Goal: Complete application form

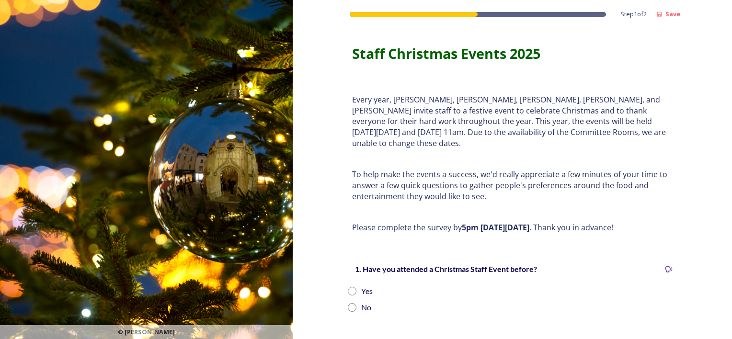
click at [349, 287] on input "radio" at bounding box center [352, 291] width 9 height 9
radio input "true"
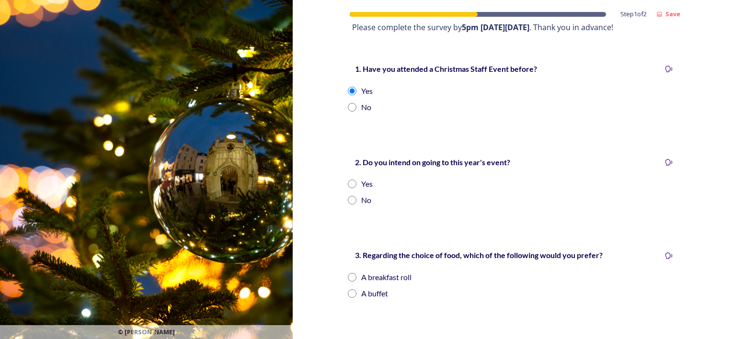
scroll to position [215, 0]
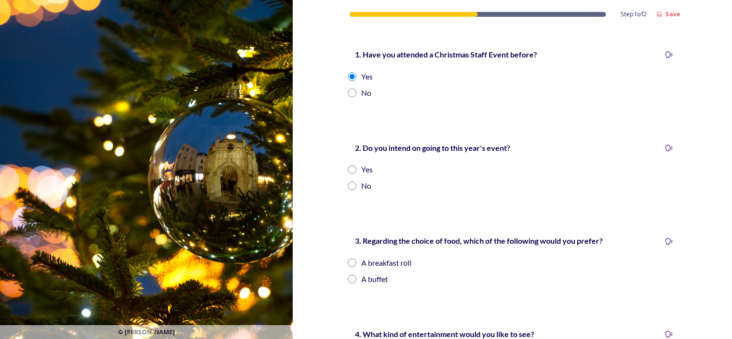
click at [349, 165] on input "radio" at bounding box center [352, 169] width 9 height 9
radio input "true"
click at [349, 275] on input "radio" at bounding box center [352, 279] width 9 height 9
radio input "true"
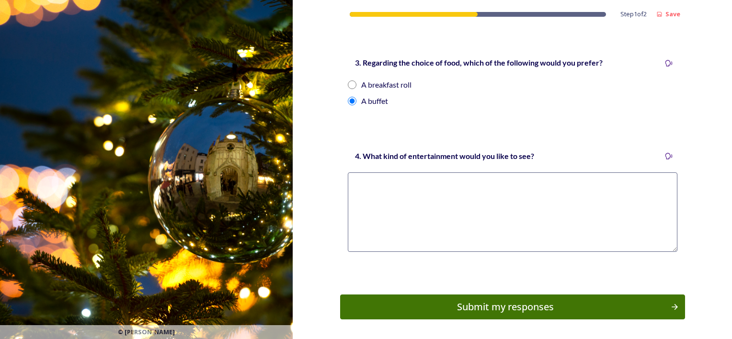
scroll to position [394, 0]
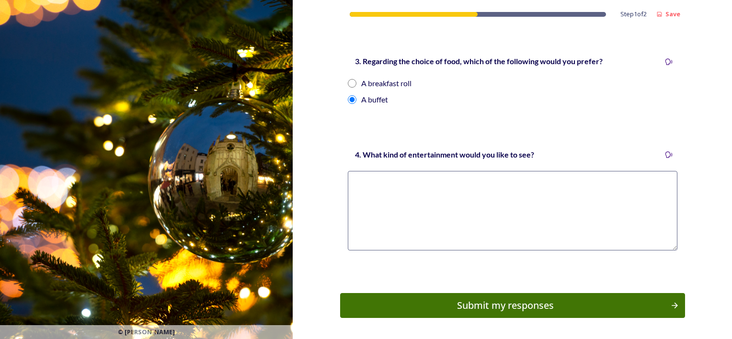
click at [363, 185] on textarea at bounding box center [512, 210] width 329 height 79
type textarea "Just Christmas music playing in the background and nothing else."
click at [348, 79] on input "radio" at bounding box center [352, 83] width 9 height 9
radio input "true"
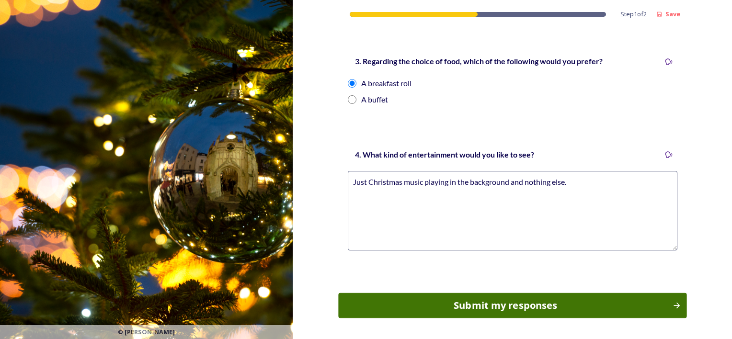
click at [475, 298] on div "Submit my responses" at bounding box center [505, 305] width 324 height 14
